Goal: Information Seeking & Learning: Learn about a topic

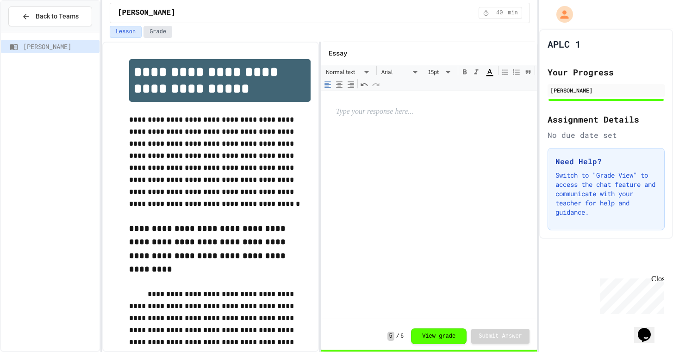
click at [156, 26] on button "Grade" at bounding box center [157, 32] width 29 height 12
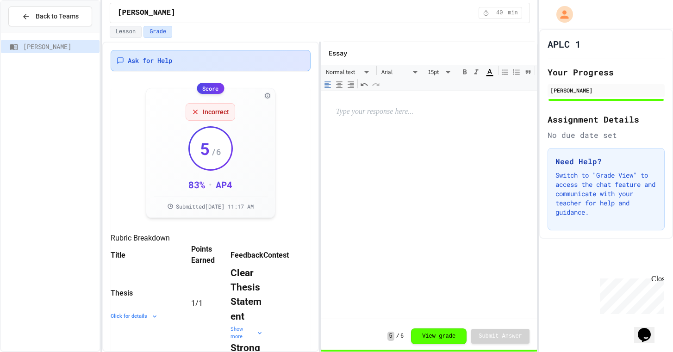
click at [224, 62] on div "Ask for Help" at bounding box center [211, 60] width 188 height 9
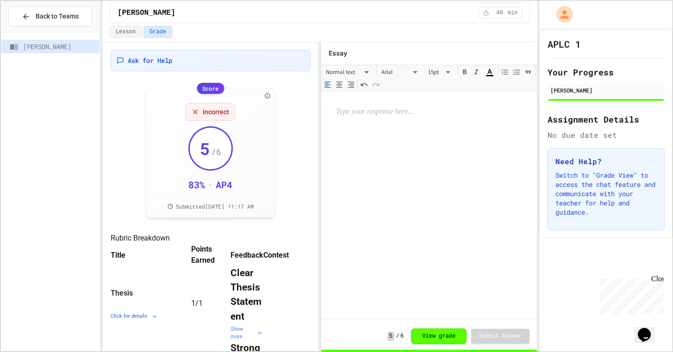
click at [202, 109] on div "Incorrect" at bounding box center [209, 111] width 49 height 18
click at [195, 109] on icon at bounding box center [194, 110] width 7 height 7
click at [439, 334] on button "View grade" at bounding box center [439, 335] width 56 height 16
click at [123, 39] on div "Lesson Grade" at bounding box center [319, 34] width 435 height 16
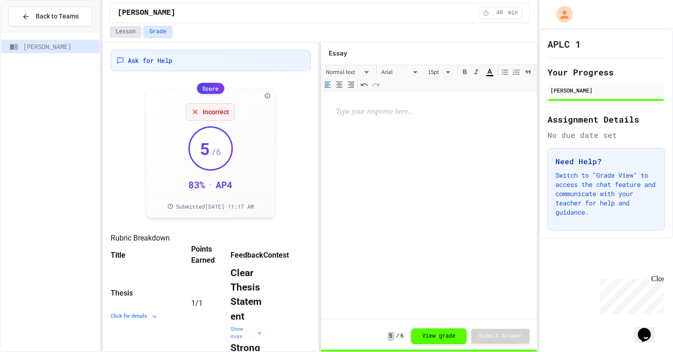
click at [125, 31] on button "Lesson" at bounding box center [126, 32] width 32 height 12
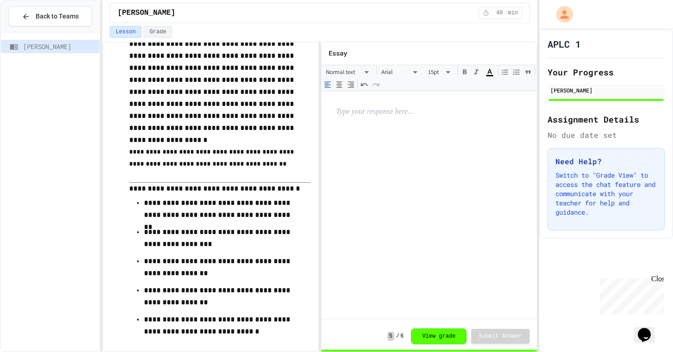
click at [417, 119] on div at bounding box center [429, 203] width 216 height 224
click at [495, 12] on span "40" at bounding box center [499, 12] width 15 height 7
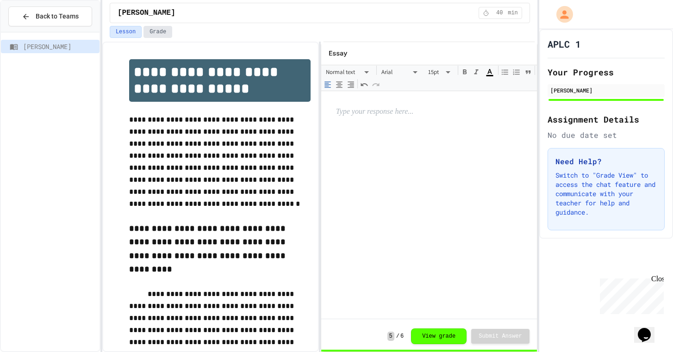
click at [167, 33] on button "Grade" at bounding box center [157, 32] width 29 height 12
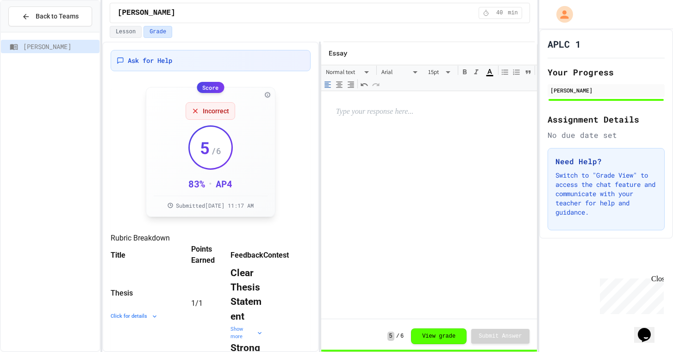
click at [197, 107] on icon at bounding box center [194, 110] width 7 height 7
click at [193, 111] on icon at bounding box center [194, 110] width 7 height 7
click at [202, 209] on span "Submitted [DATE] 11:17 AM" at bounding box center [215, 205] width 78 height 7
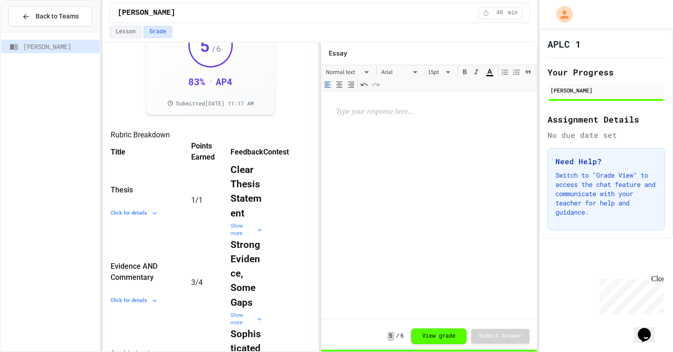
click at [230, 238] on td "Clear Thesis Statement Show more" at bounding box center [246, 200] width 33 height 75
click at [230, 238] on div "Show more" at bounding box center [246, 229] width 33 height 15
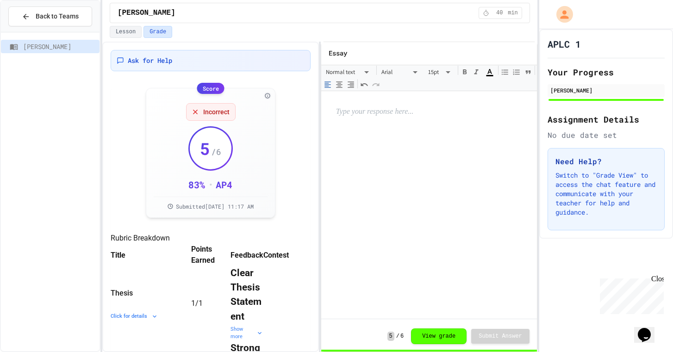
click at [583, 171] on p "Switch to "Grade View" to access the chat feature and communicate with your tea…" at bounding box center [605, 194] width 101 height 46
